Goal: Navigation & Orientation: Find specific page/section

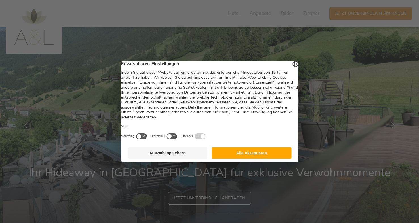
click at [248, 157] on button "Alle Akzeptieren" at bounding box center [252, 153] width 80 height 11
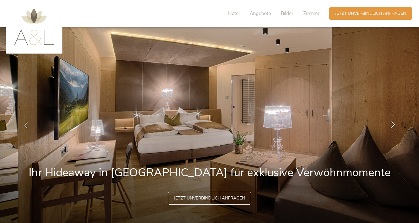
click at [395, 123] on icon at bounding box center [393, 125] width 7 height 7
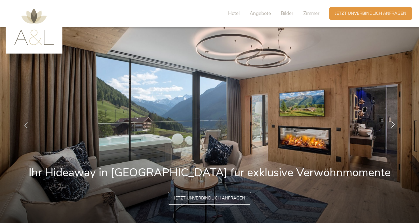
click at [395, 123] on icon at bounding box center [393, 125] width 7 height 7
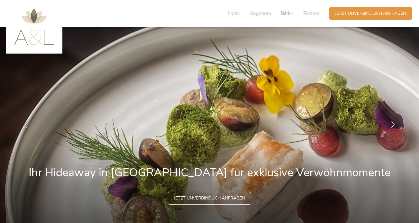
click at [395, 123] on icon at bounding box center [393, 125] width 7 height 7
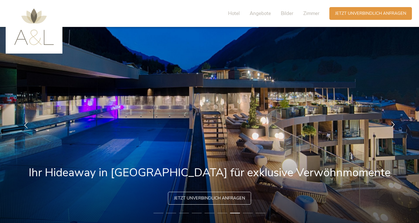
click at [395, 123] on icon at bounding box center [393, 125] width 7 height 7
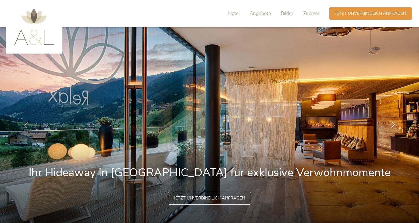
click at [395, 123] on icon at bounding box center [393, 125] width 7 height 7
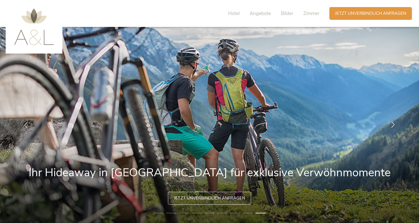
click at [395, 123] on icon at bounding box center [393, 125] width 7 height 7
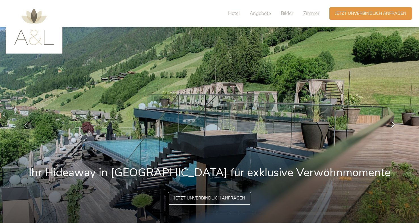
click at [394, 123] on icon at bounding box center [393, 125] width 7 height 7
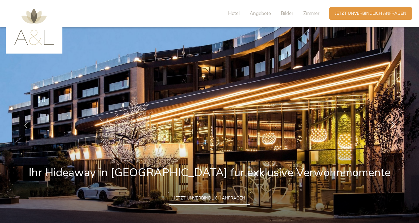
click at [394, 123] on icon at bounding box center [393, 125] width 7 height 7
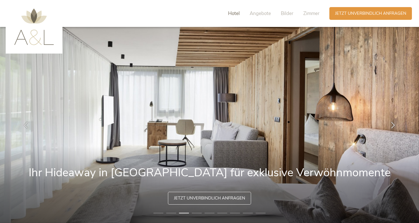
click at [233, 12] on span "Hotel" at bounding box center [234, 13] width 12 height 7
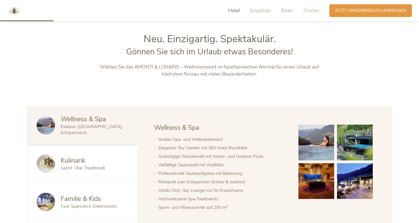
scroll to position [243, 0]
